Goal: Transaction & Acquisition: Purchase product/service

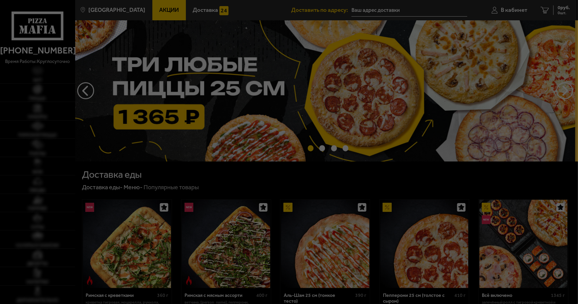
type input "[STREET_ADDRESS]"
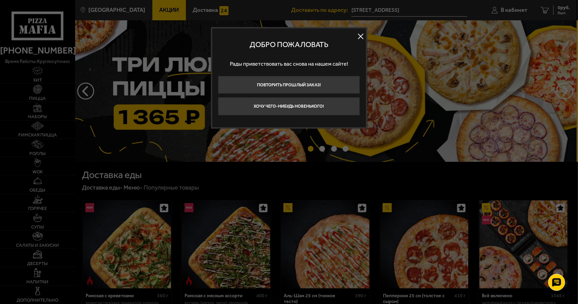
click at [362, 34] on button at bounding box center [361, 36] width 10 height 10
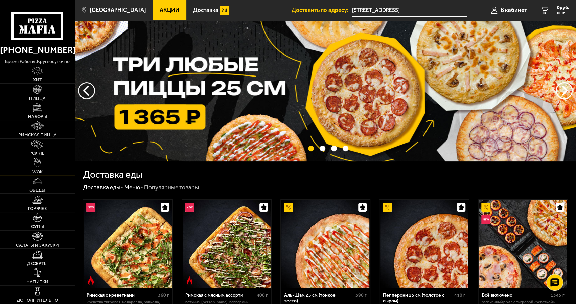
click at [43, 165] on link "WOK" at bounding box center [37, 166] width 75 height 18
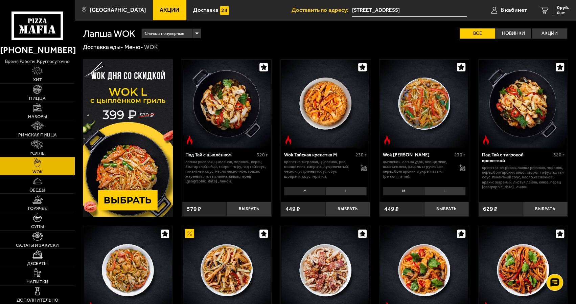
click at [136, 198] on img at bounding box center [128, 137] width 90 height 157
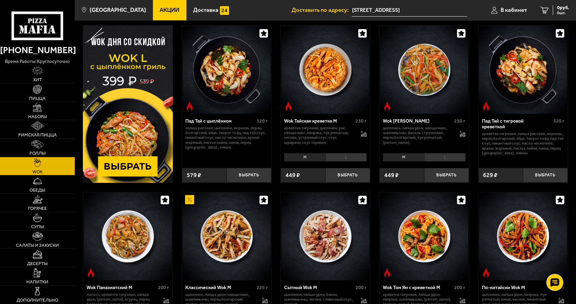
click at [349, 154] on li "L" at bounding box center [346, 157] width 41 height 8
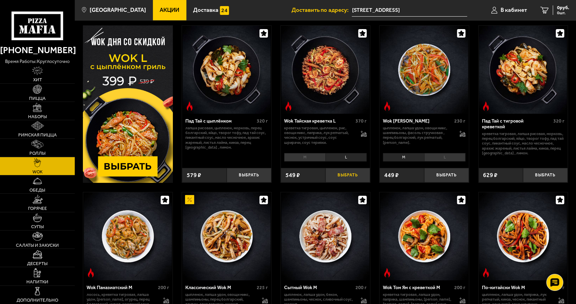
click at [349, 177] on button "Выбрать" at bounding box center [348, 175] width 45 height 15
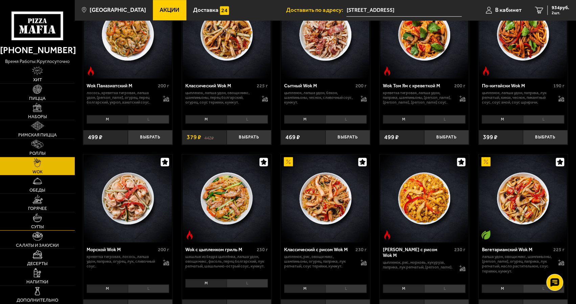
scroll to position [237, 0]
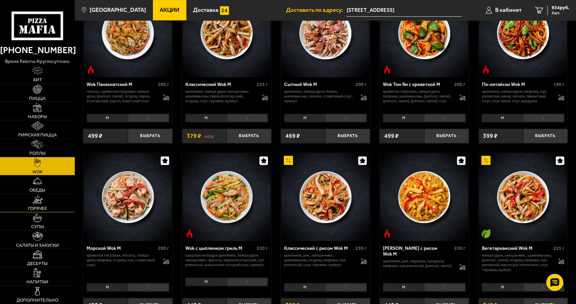
click at [47, 203] on link "Горячее" at bounding box center [37, 203] width 75 height 18
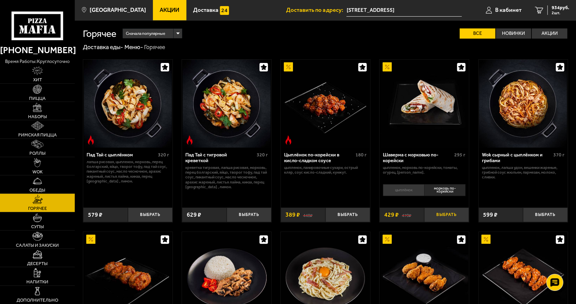
click at [446, 218] on button "Выбрать" at bounding box center [446, 214] width 45 height 15
click at [563, 15] on link "3 1363 руб. 3 шт." at bounding box center [551, 10] width 50 height 20
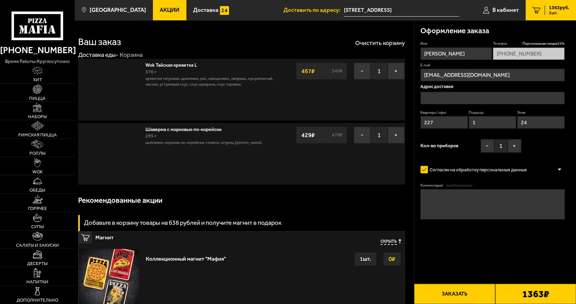
type input "[STREET_ADDRESS]"
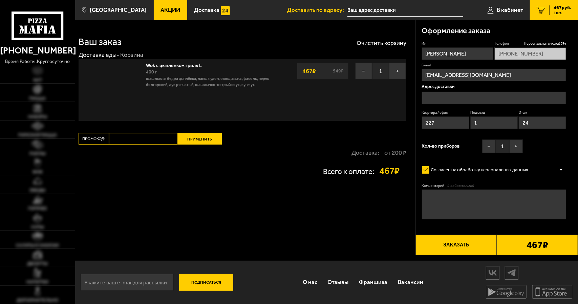
type input "Россия, Санкт-Петербург, Южное шоссе, 55к1, подъезд 1"
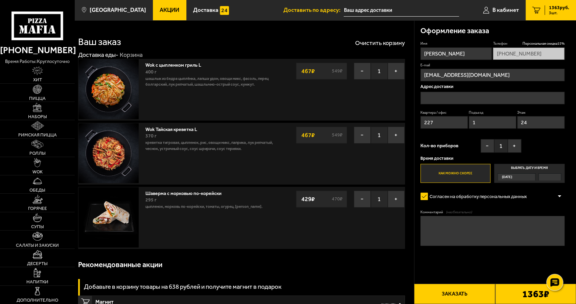
type input "[STREET_ADDRESS]"
click at [362, 69] on button "−" at bounding box center [362, 71] width 17 height 17
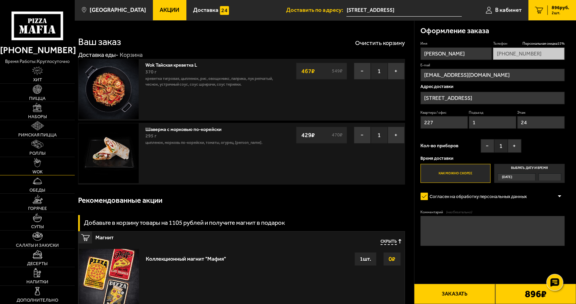
click at [35, 166] on img at bounding box center [37, 162] width 7 height 9
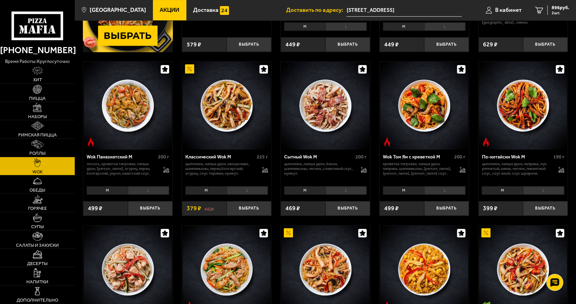
scroll to position [135, 0]
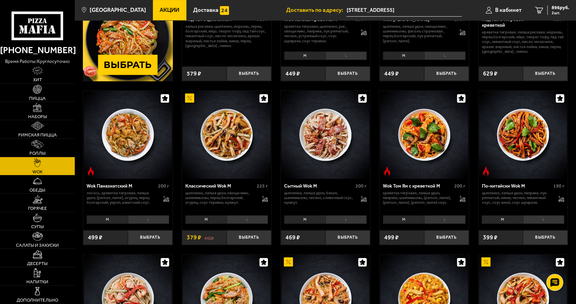
click at [463, 218] on li "L" at bounding box center [444, 219] width 41 height 8
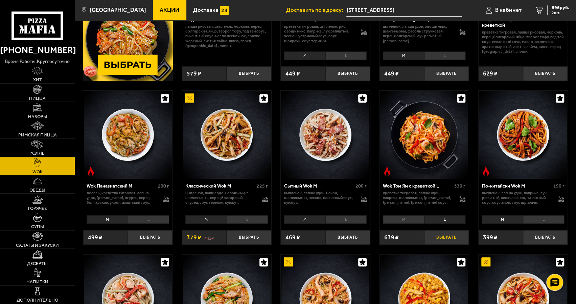
click at [461, 237] on button "Выбрать" at bounding box center [446, 237] width 45 height 15
click at [561, 21] on span "320 г" at bounding box center [558, 20] width 11 height 6
click at [561, 15] on link "3 1439 руб. 3 шт." at bounding box center [551, 10] width 50 height 20
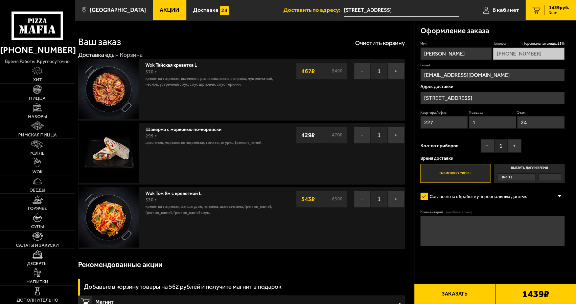
click at [356, 197] on button "−" at bounding box center [362, 198] width 17 height 17
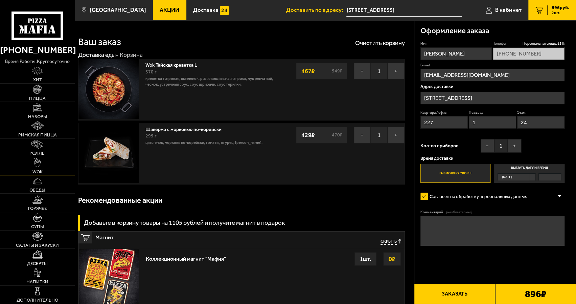
click at [39, 161] on img at bounding box center [37, 162] width 7 height 9
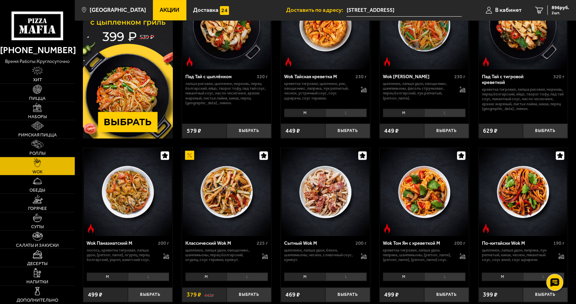
scroll to position [135, 0]
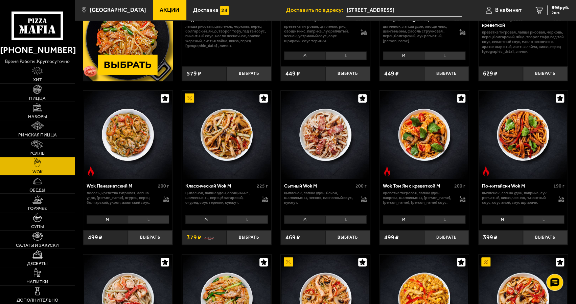
click at [534, 220] on li "L" at bounding box center [543, 219] width 41 height 8
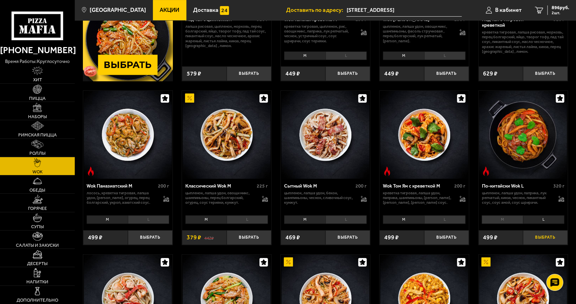
click at [539, 235] on button "Выбрать" at bounding box center [545, 237] width 45 height 15
click at [549, 13] on span "3 шт." at bounding box center [559, 13] width 20 height 4
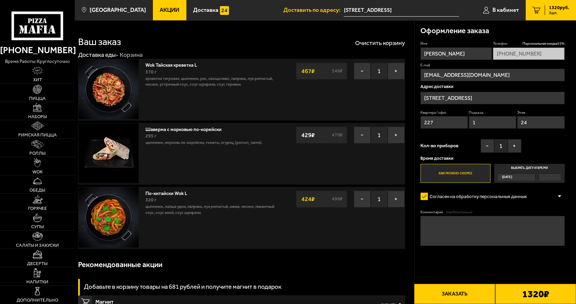
click at [462, 289] on button "Заказать" at bounding box center [454, 294] width 81 height 20
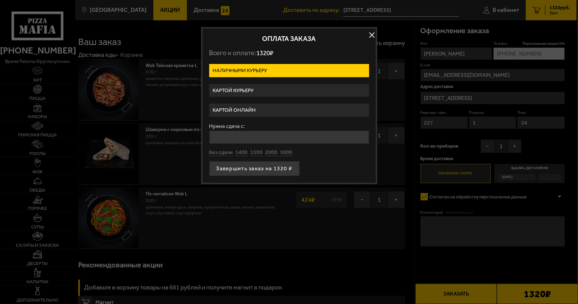
click at [236, 105] on label "Картой онлайн" at bounding box center [289, 110] width 160 height 13
click at [0, 0] on input "Картой онлайн" at bounding box center [0, 0] width 0 height 0
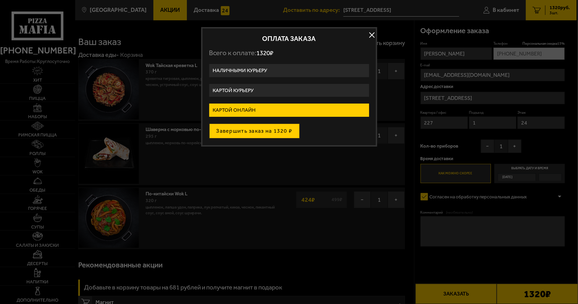
click at [247, 135] on button "Завершить заказ на 1320 ₽" at bounding box center [254, 131] width 90 height 15
